Goal: Task Accomplishment & Management: Use online tool/utility

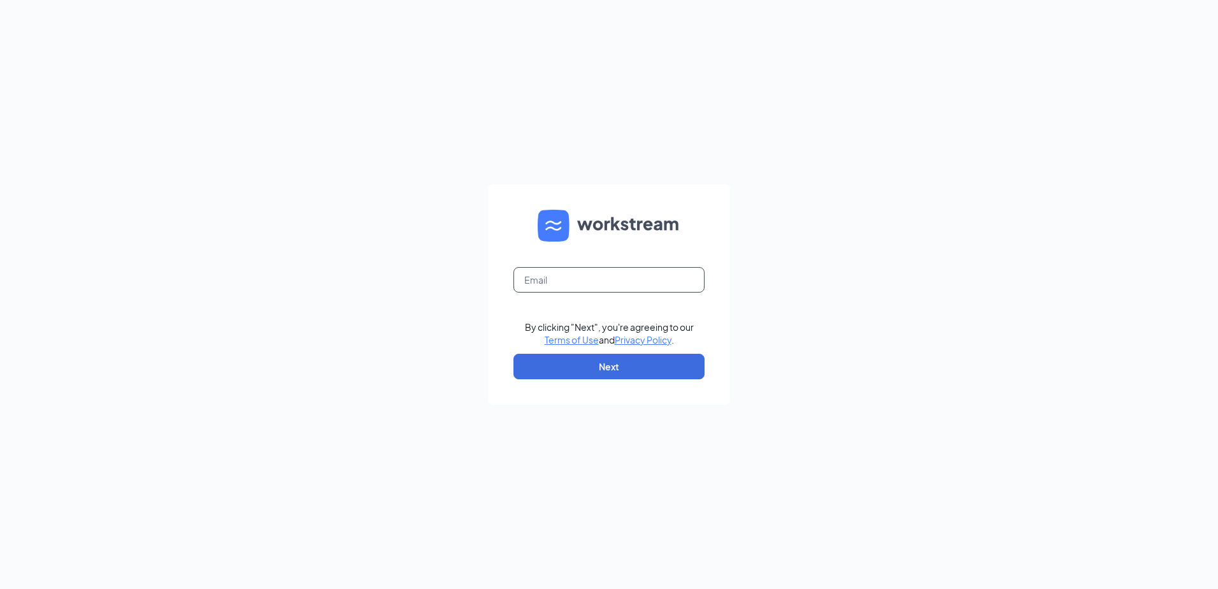
click at [540, 280] on input "text" at bounding box center [608, 279] width 191 height 25
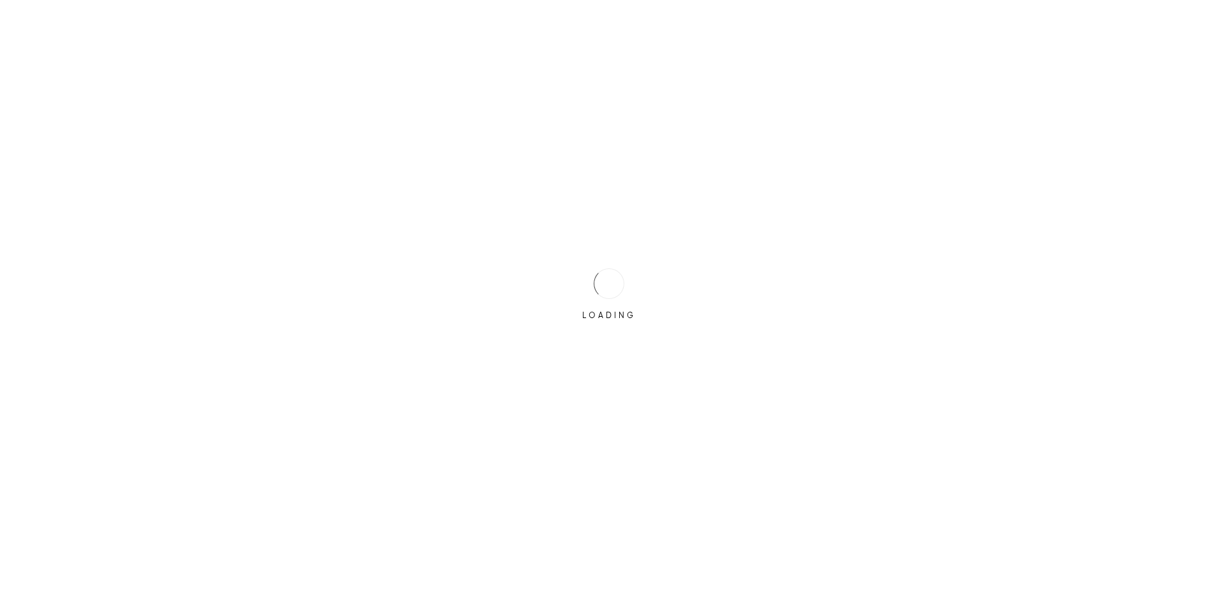
drag, startPoint x: 540, startPoint y: 287, endPoint x: 557, endPoint y: 324, distance: 39.9
click at [557, 324] on div "LOADING" at bounding box center [609, 294] width 1218 height 589
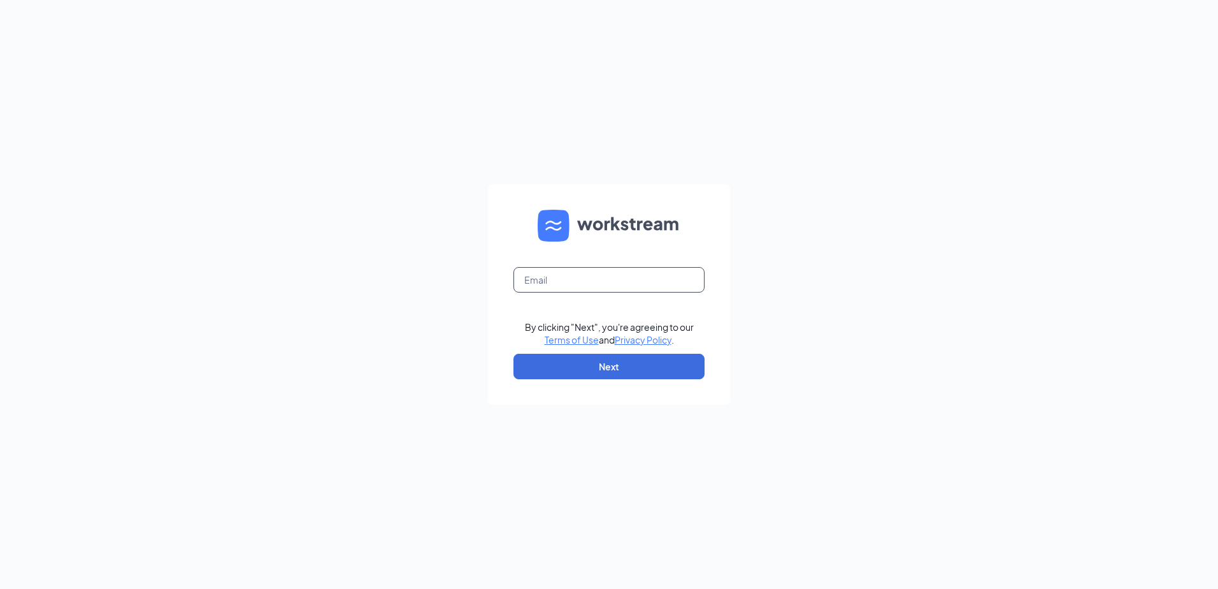
click at [554, 283] on input "text" at bounding box center [608, 279] width 191 height 25
type input "[EMAIL_ADDRESS][DOMAIN_NAME]"
click at [566, 356] on button "Next" at bounding box center [608, 366] width 191 height 25
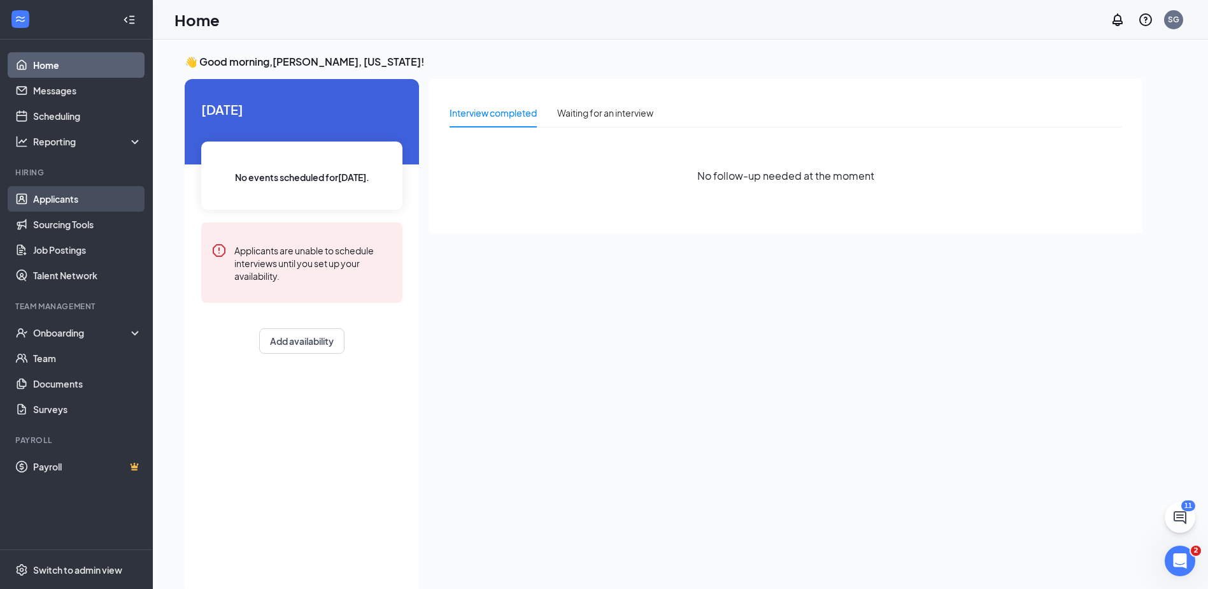
click at [66, 197] on link "Applicants" at bounding box center [87, 198] width 109 height 25
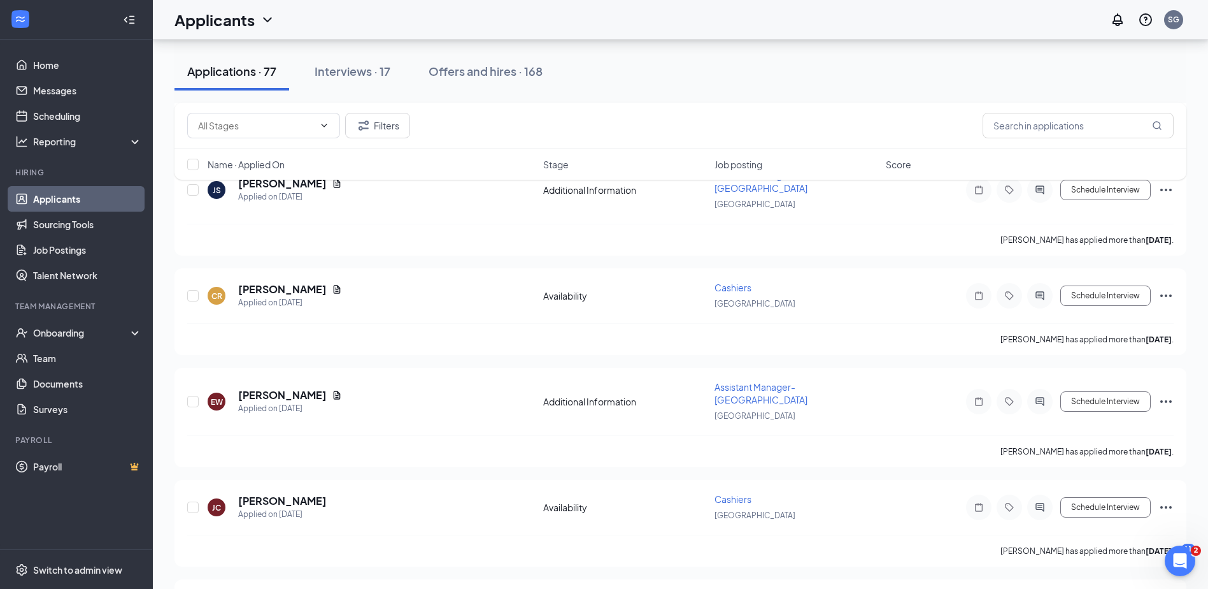
scroll to position [4523, 0]
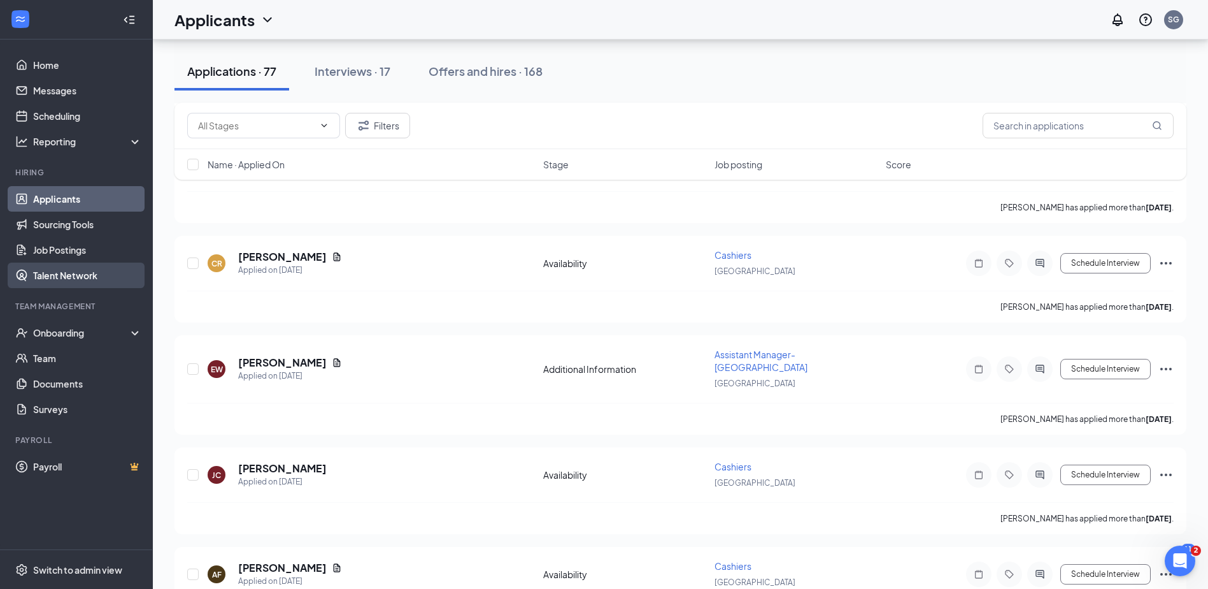
click at [69, 274] on link "Talent Network" at bounding box center [87, 274] width 109 height 25
